Goal: Information Seeking & Learning: Compare options

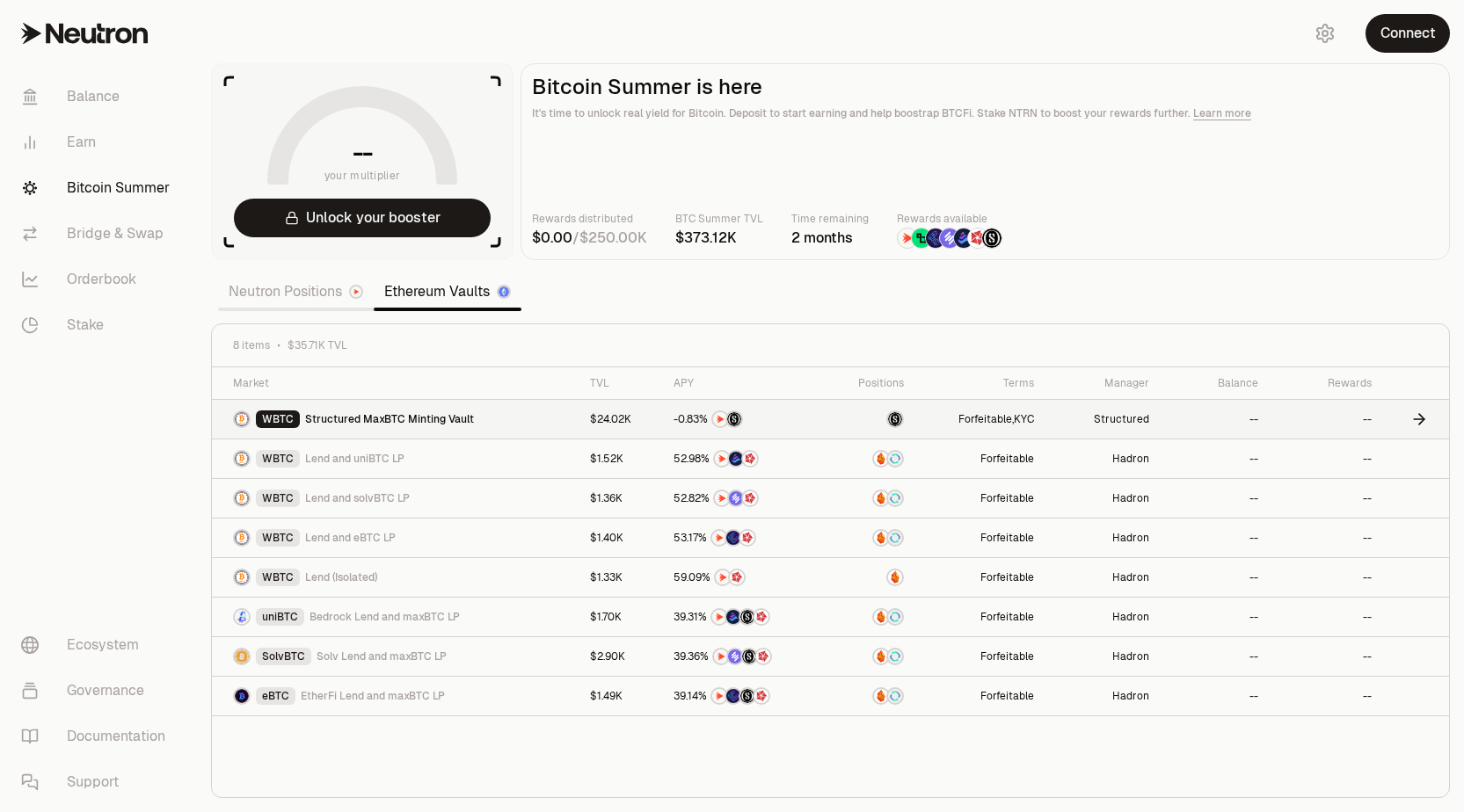
click at [410, 422] on span "Structured MaxBTC Minting Vault" at bounding box center [389, 419] width 169 height 14
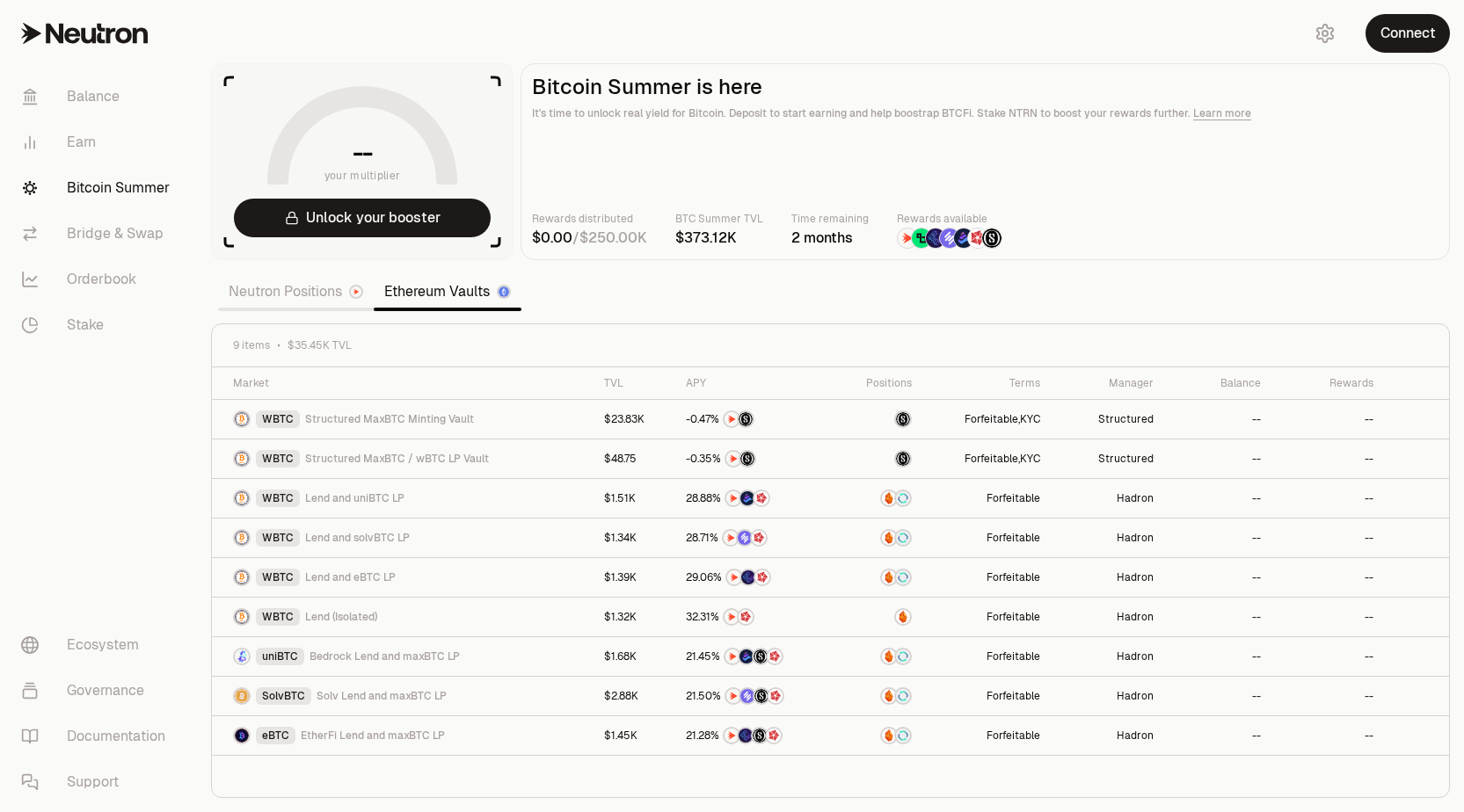
click at [264, 298] on link "Neutron Positions" at bounding box center [296, 291] width 156 height 35
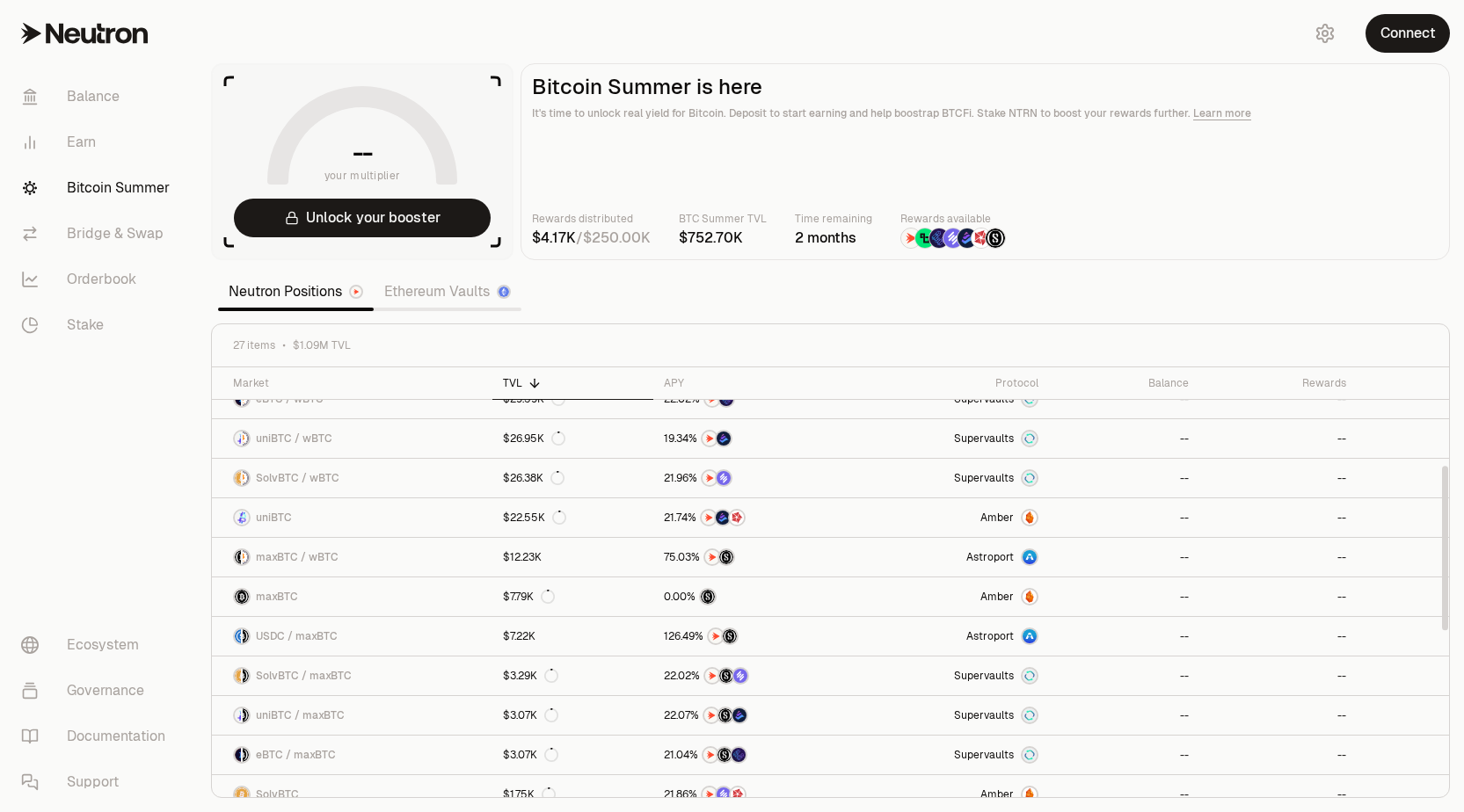
scroll to position [261, 0]
click at [440, 637] on link "USDC / maxBTC" at bounding box center [351, 634] width 281 height 39
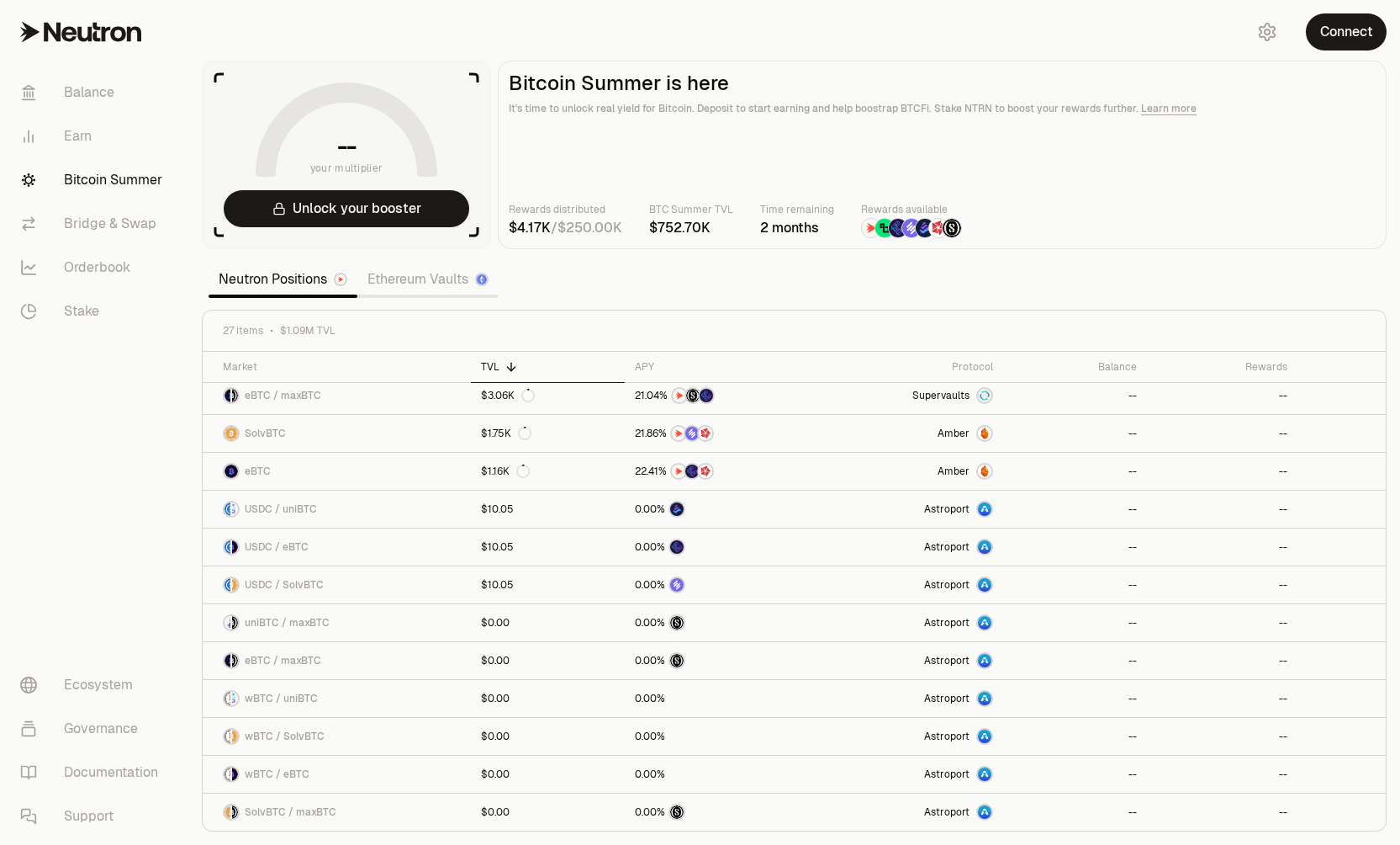
scroll to position [574, 0]
click at [420, 285] on link "Ethereum Vaults" at bounding box center [428, 278] width 141 height 33
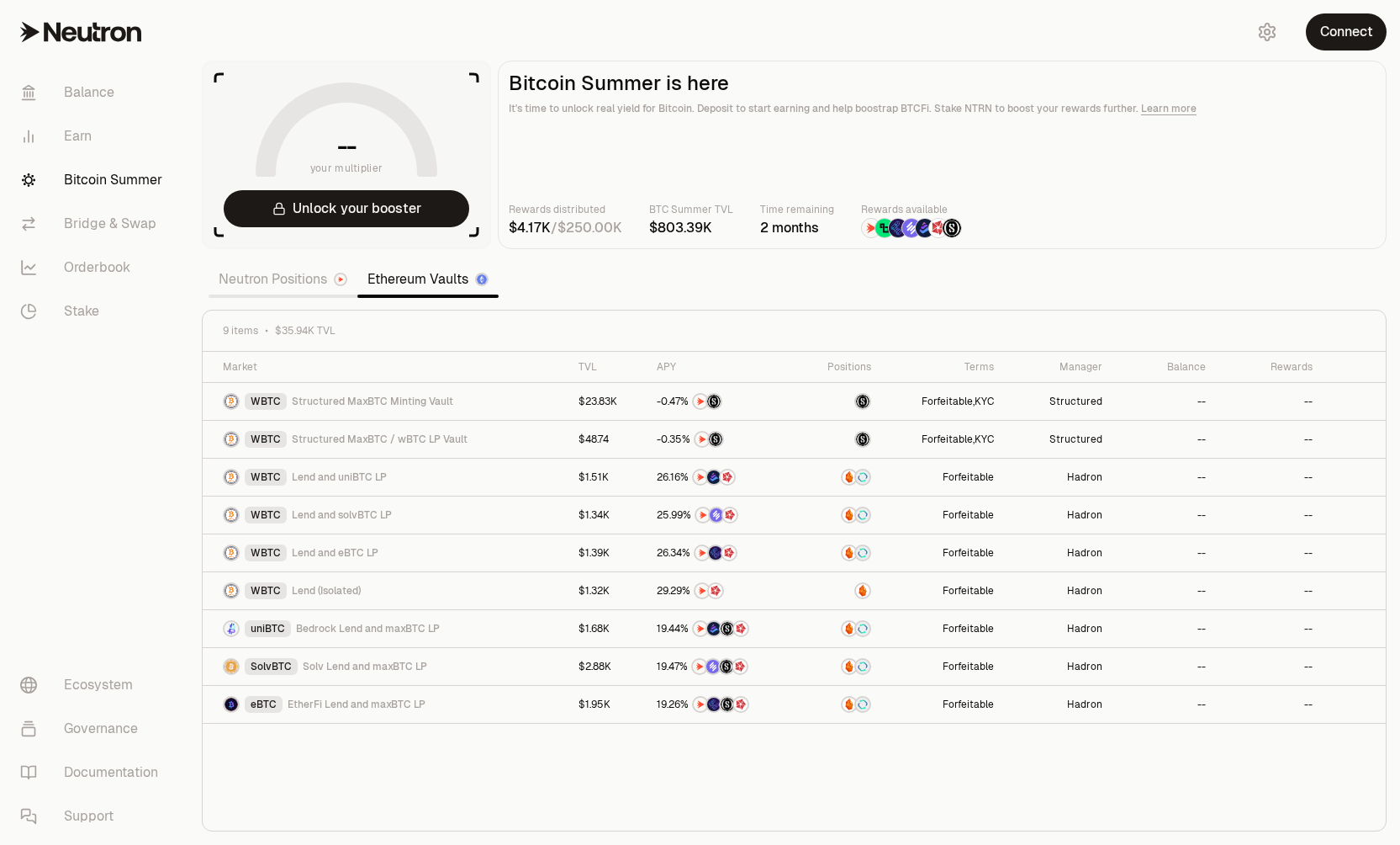
click at [266, 276] on link "Neutron Positions" at bounding box center [283, 278] width 149 height 33
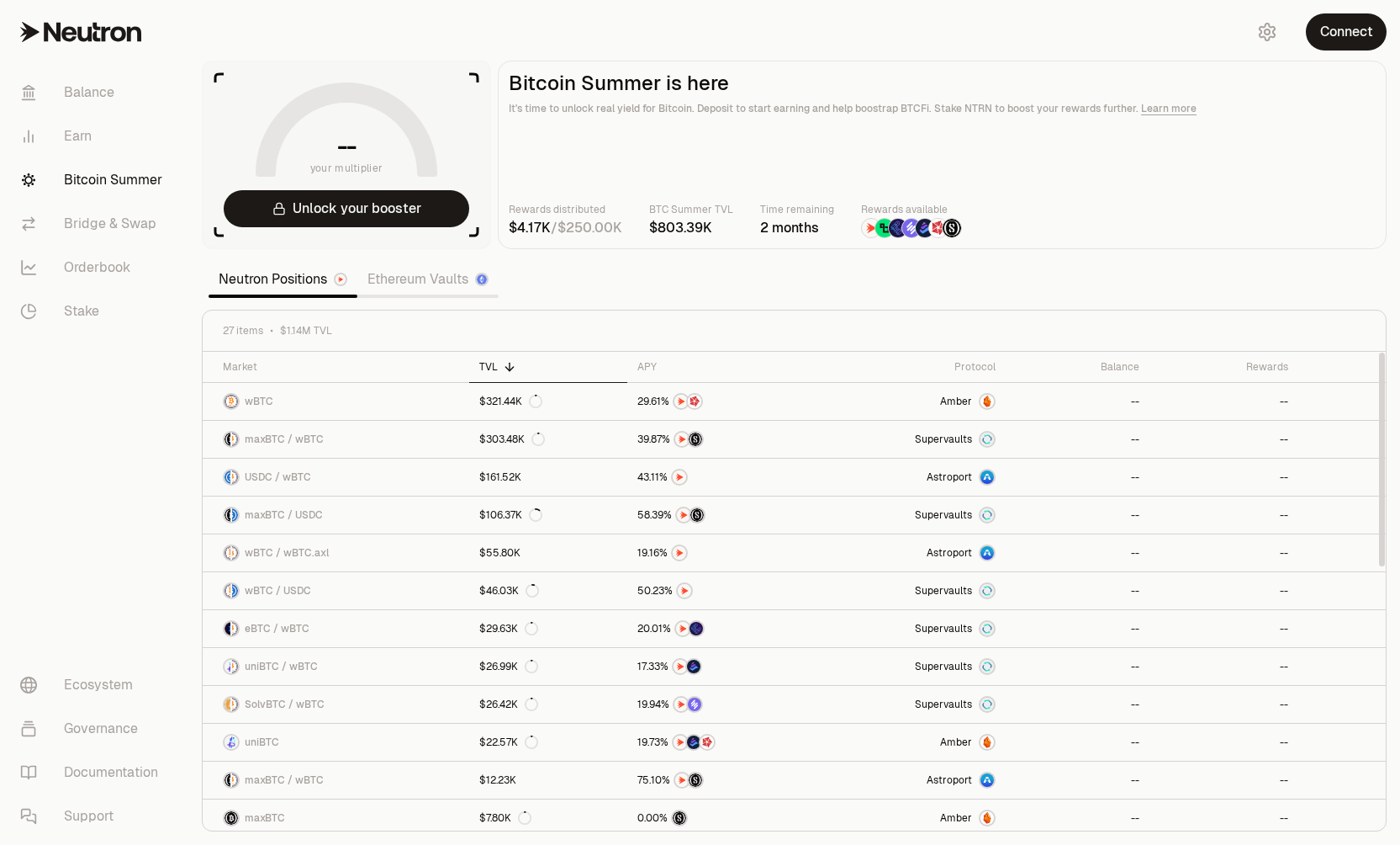
click at [444, 278] on link "Ethereum Vaults" at bounding box center [428, 278] width 141 height 33
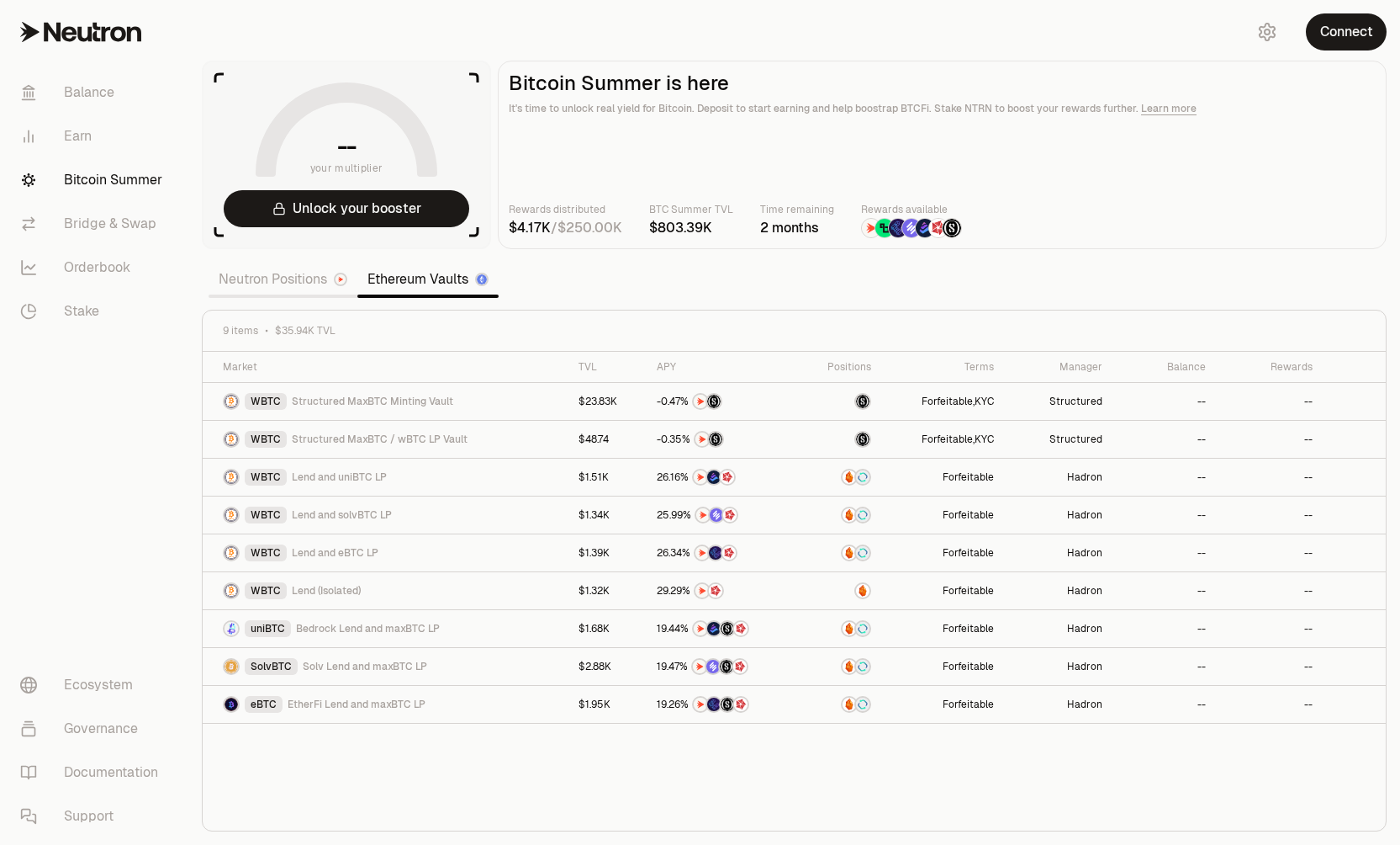
click at [297, 284] on link "Neutron Positions" at bounding box center [283, 278] width 149 height 33
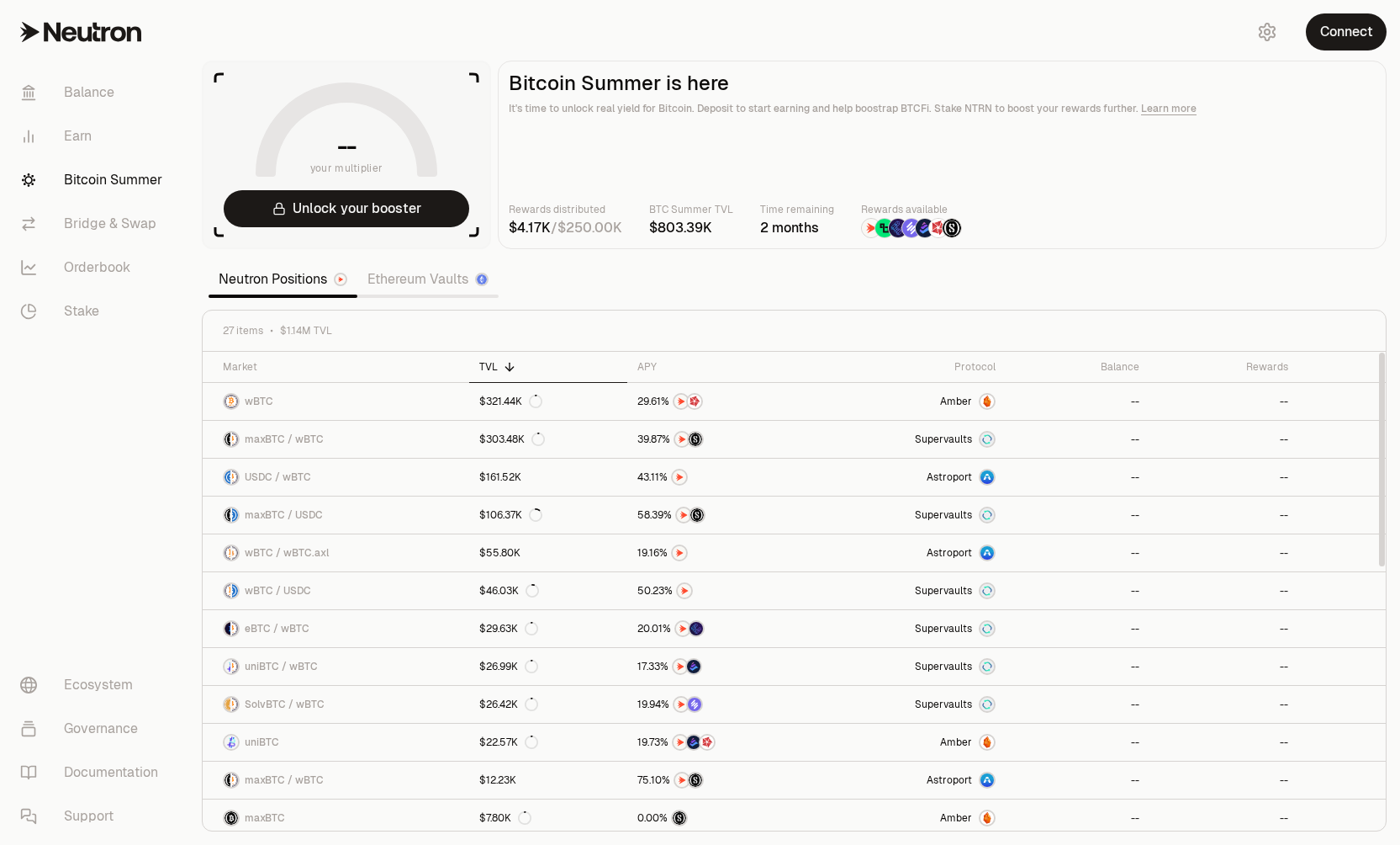
click at [433, 277] on link "Ethereum Vaults" at bounding box center [428, 278] width 141 height 33
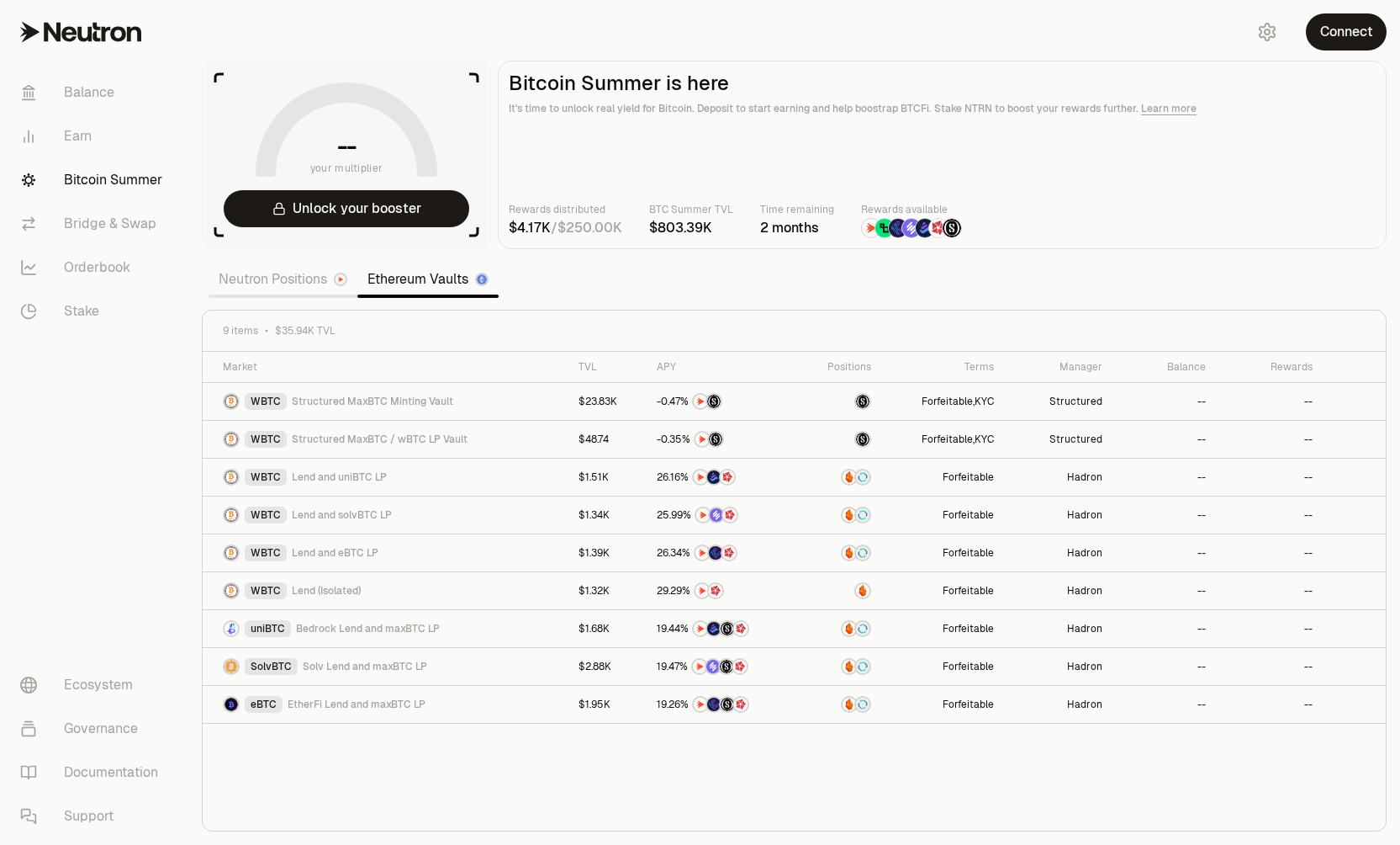
click at [271, 279] on link "Neutron Positions" at bounding box center [283, 278] width 149 height 33
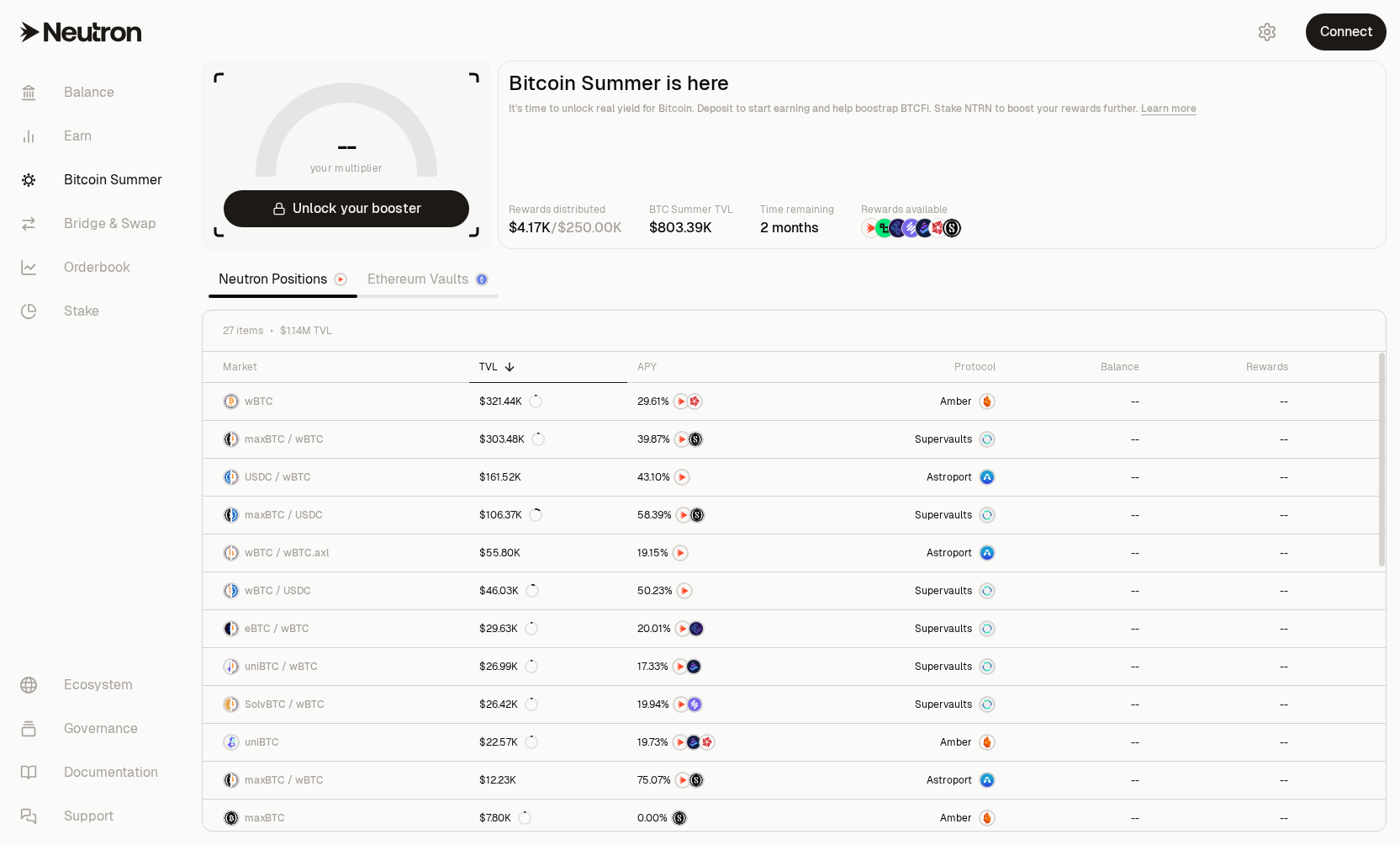
click at [415, 286] on link "Ethereum Vaults" at bounding box center [428, 278] width 141 height 33
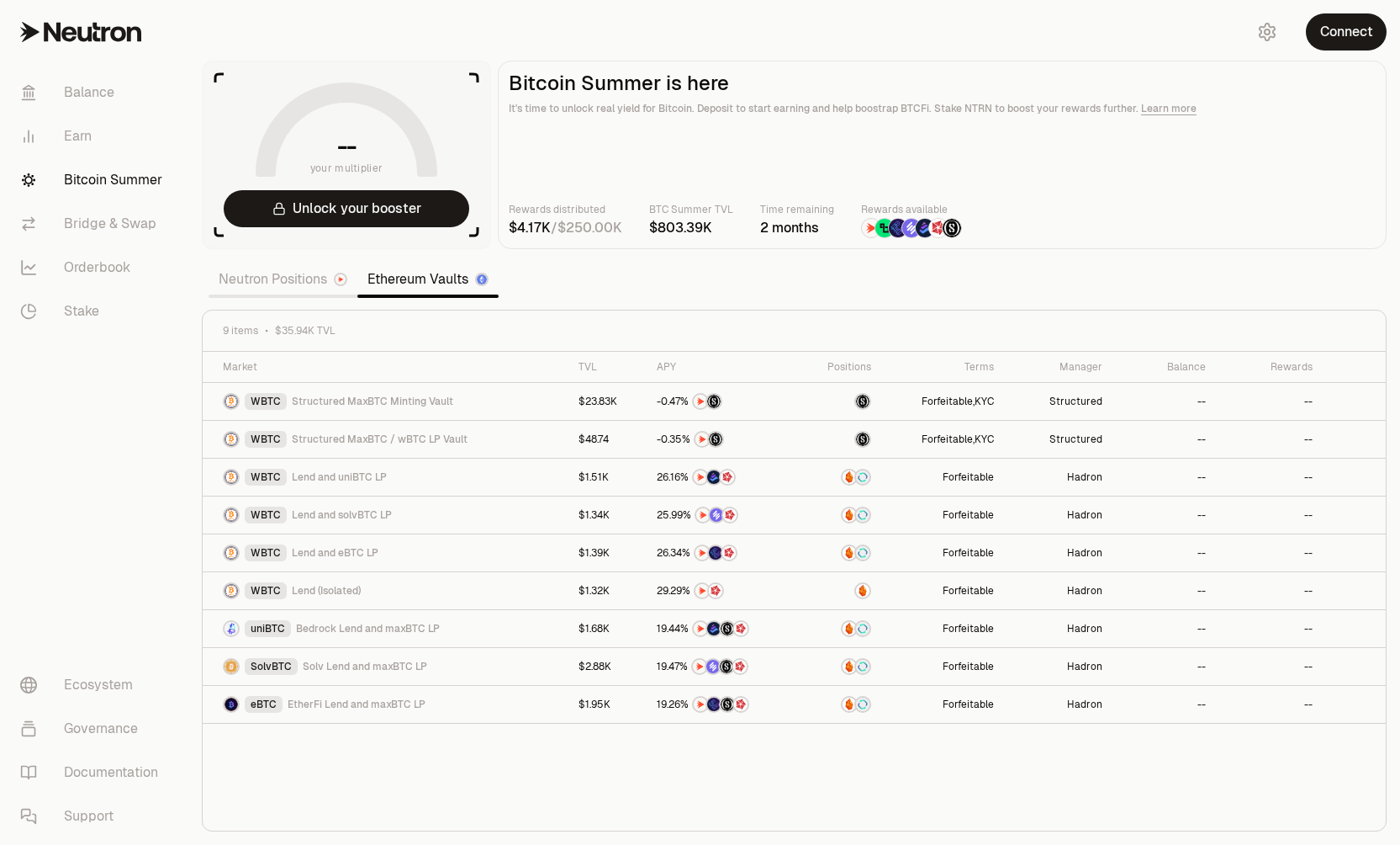
click at [287, 280] on link "Neutron Positions" at bounding box center [283, 278] width 149 height 33
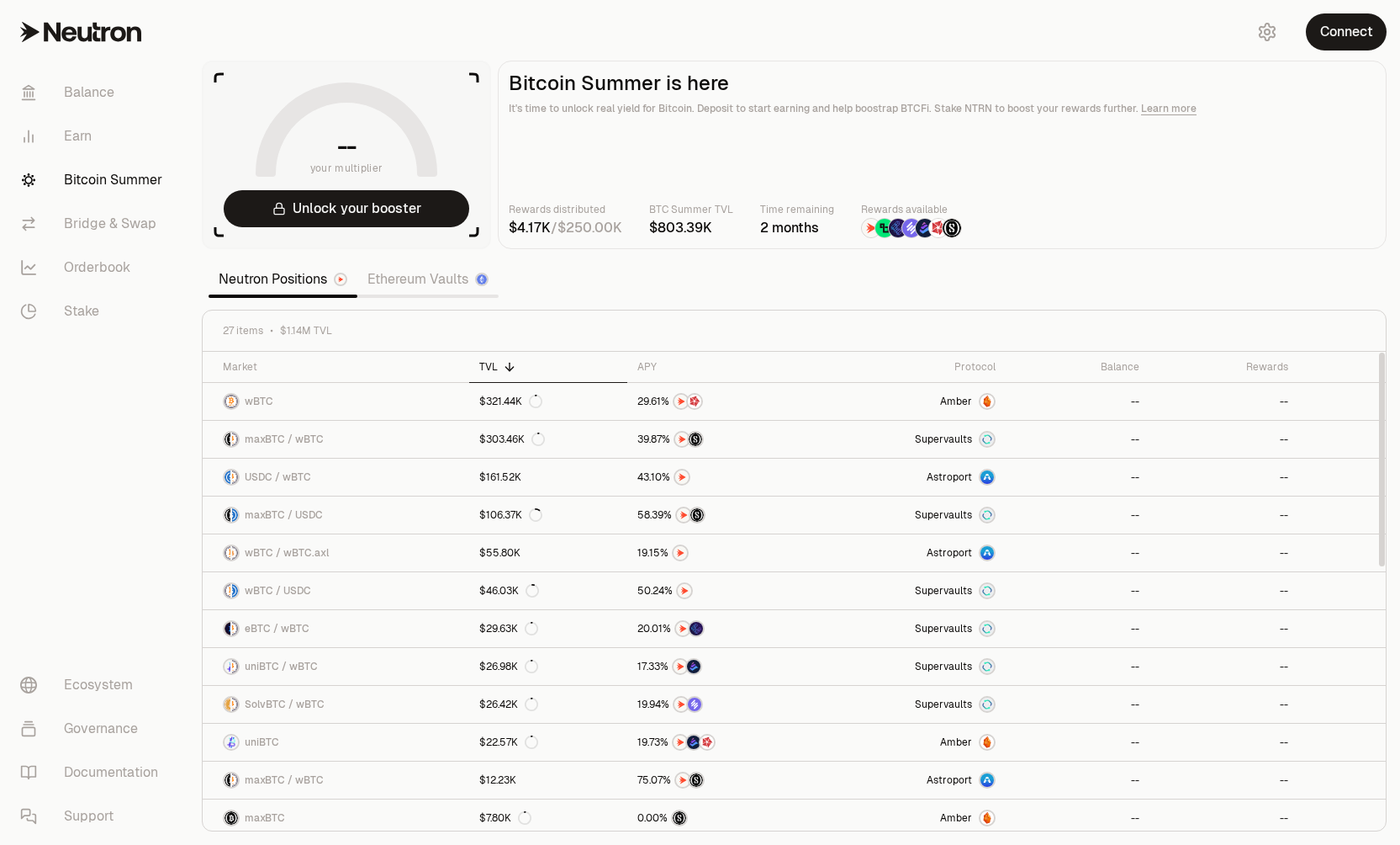
click at [421, 278] on link "Ethereum Vaults" at bounding box center [428, 278] width 141 height 33
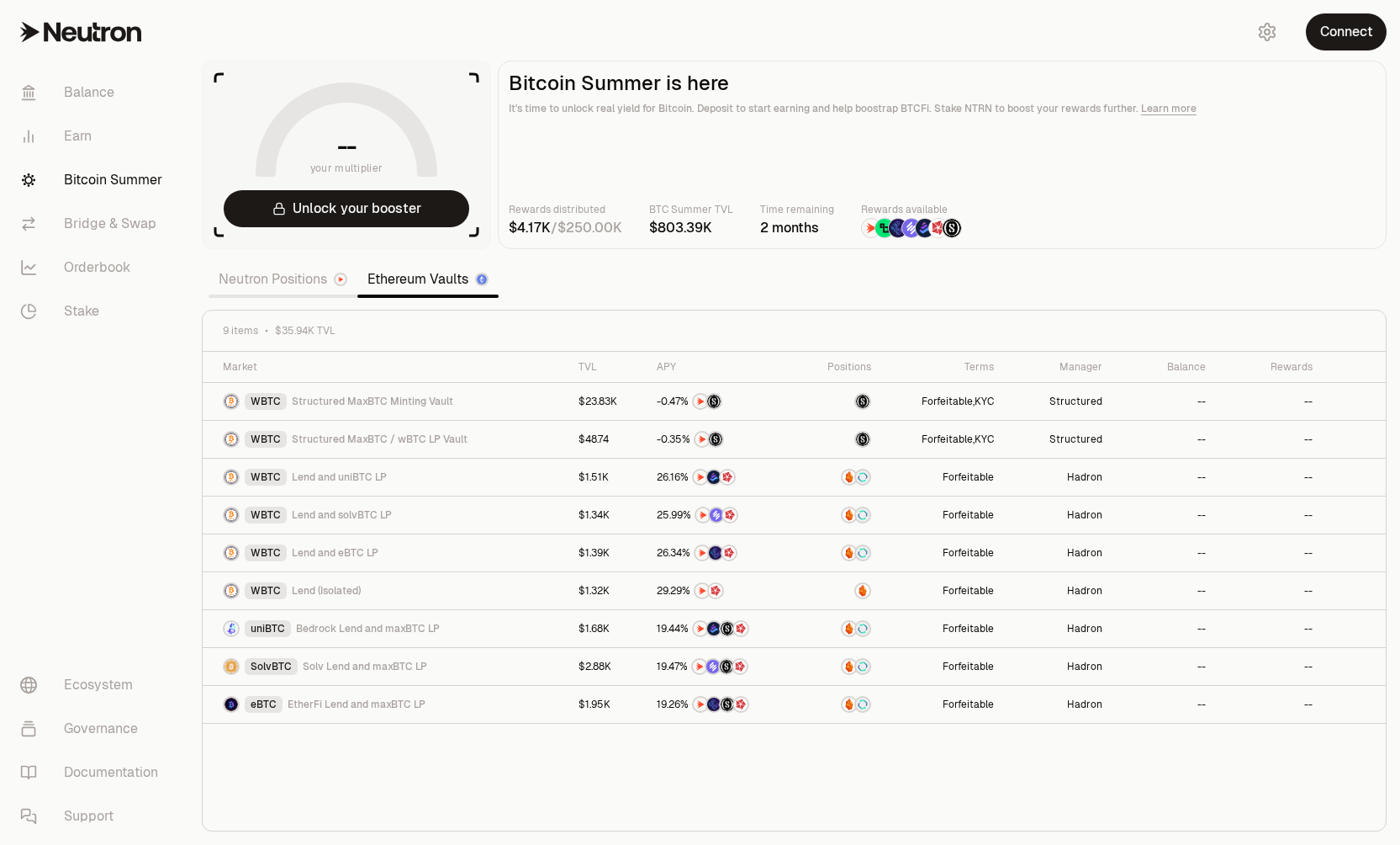
click at [276, 277] on link "Neutron Positions" at bounding box center [283, 278] width 149 height 33
